Goal: Find specific page/section: Find specific page/section

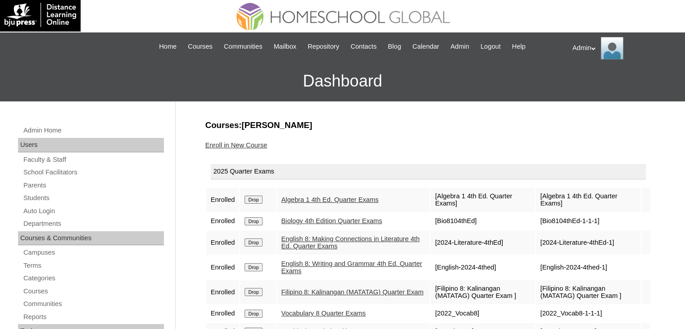
scroll to position [2, 0]
click at [188, 51] on span "Courses" at bounding box center [200, 46] width 25 height 10
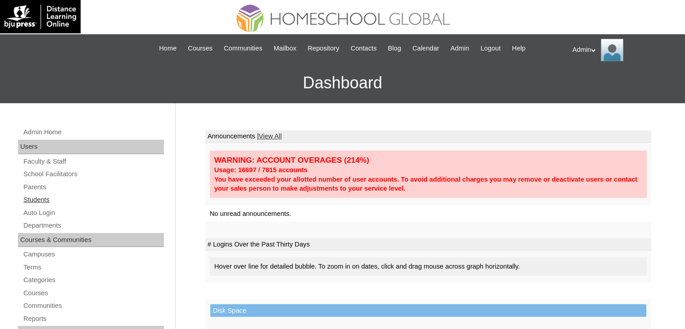
click at [52, 195] on link "Students" at bounding box center [93, 199] width 141 height 11
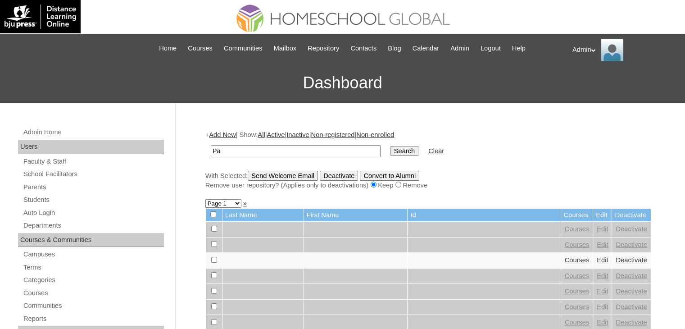
type input "P"
type input "T"
type input "Trajano"
click at [390, 149] on td "Search" at bounding box center [404, 151] width 37 height 21
click at [391, 149] on input "Search" at bounding box center [405, 151] width 28 height 10
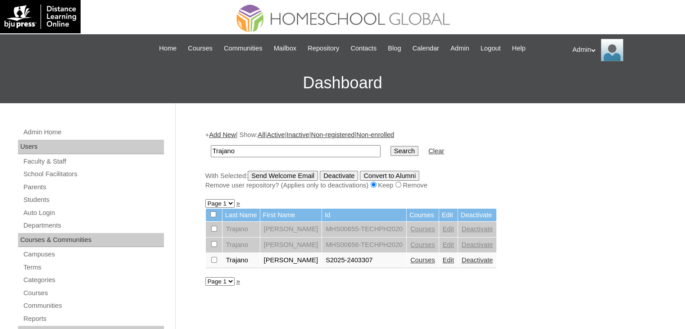
click at [430, 261] on link "Courses" at bounding box center [422, 259] width 25 height 7
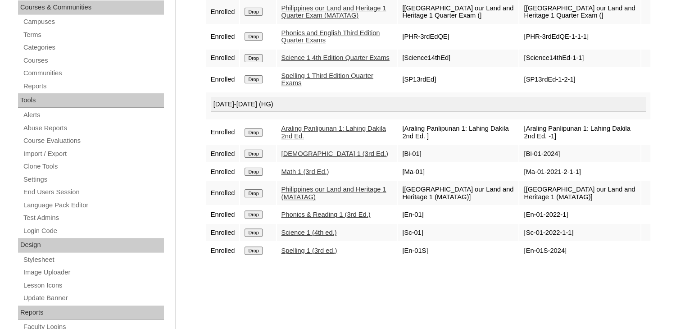
scroll to position [308, 0]
